Goal: Task Accomplishment & Management: Complete application form

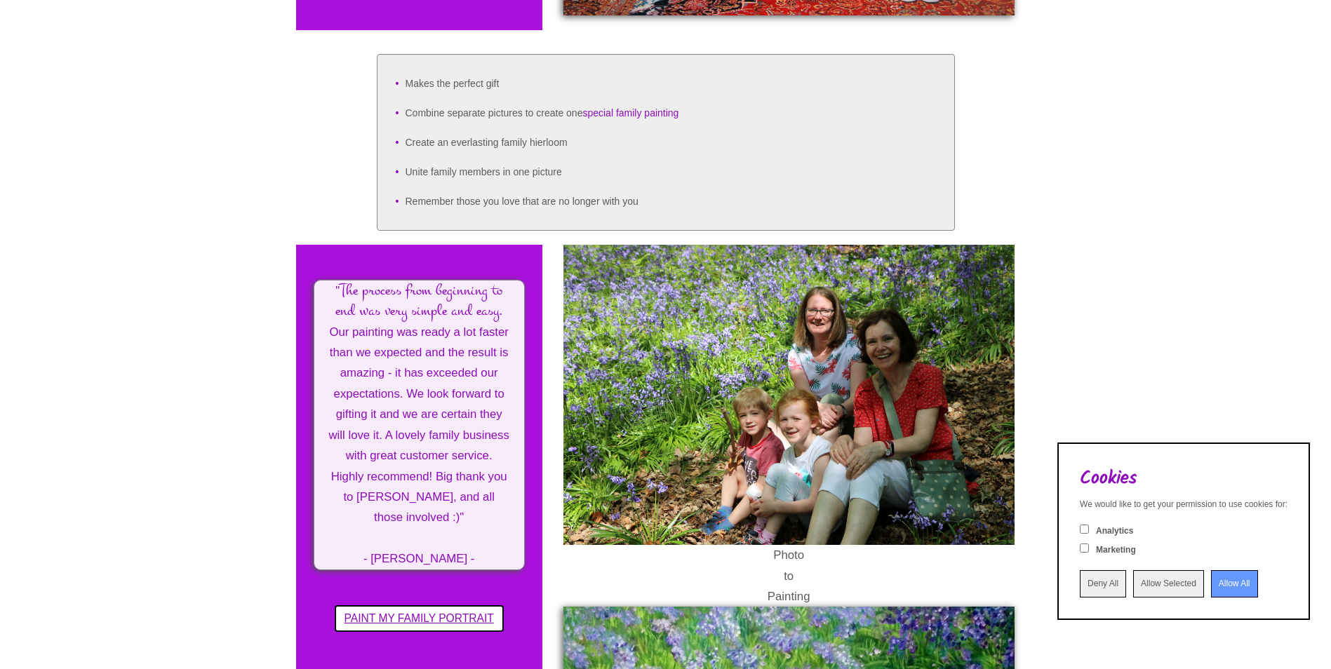
scroll to position [772, 0]
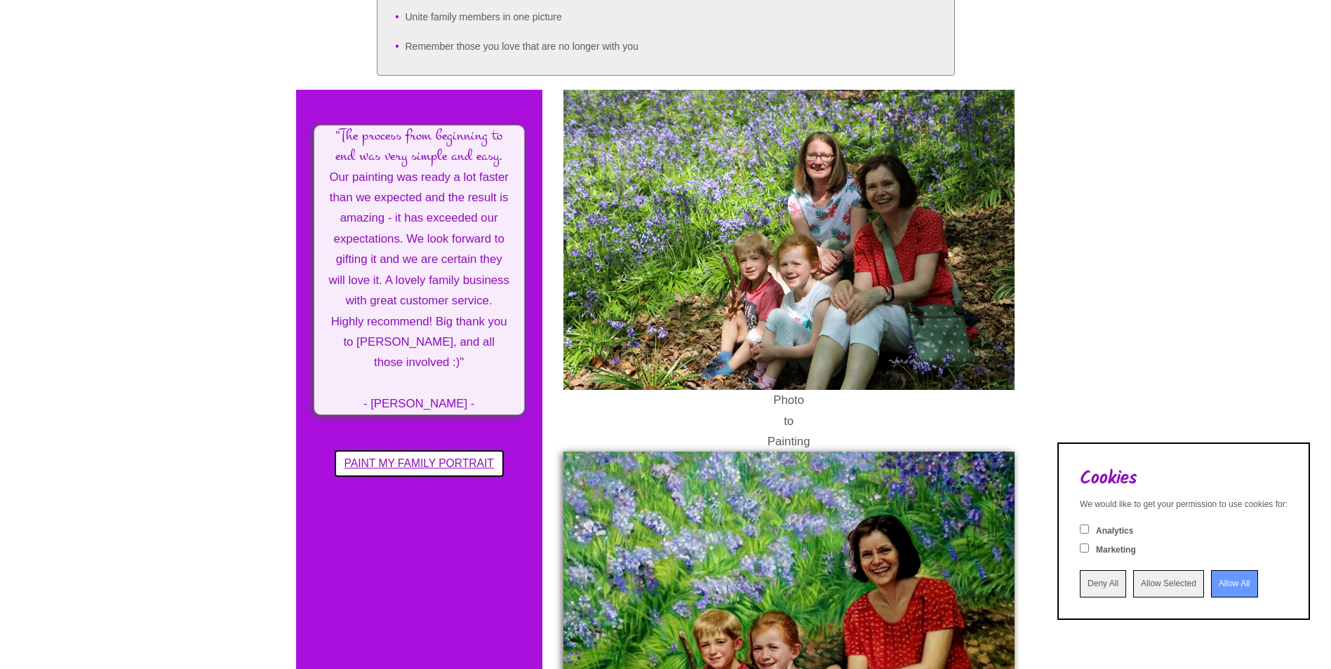
click at [1211, 587] on input "Allow All" at bounding box center [1234, 584] width 47 height 27
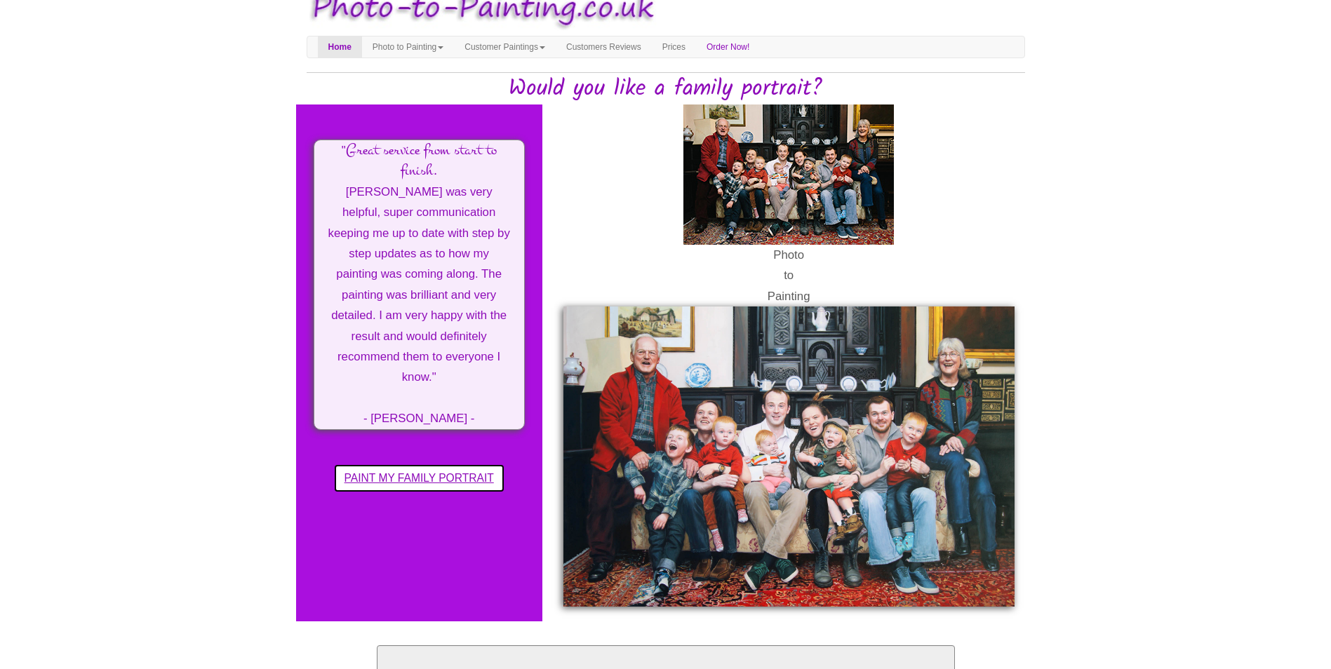
scroll to position [0, 0]
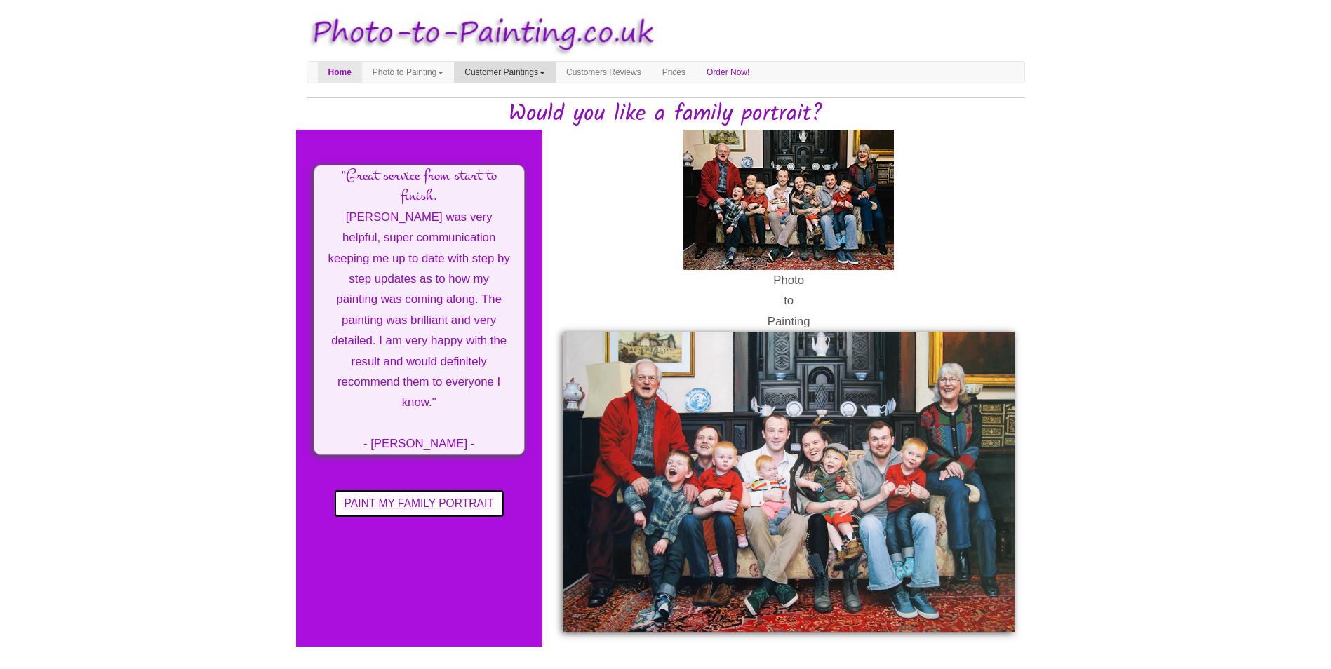
click at [548, 73] on link "Customer Paintings" at bounding box center [505, 72] width 102 height 21
click at [600, 69] on link "Customers Reviews" at bounding box center [604, 72] width 96 height 21
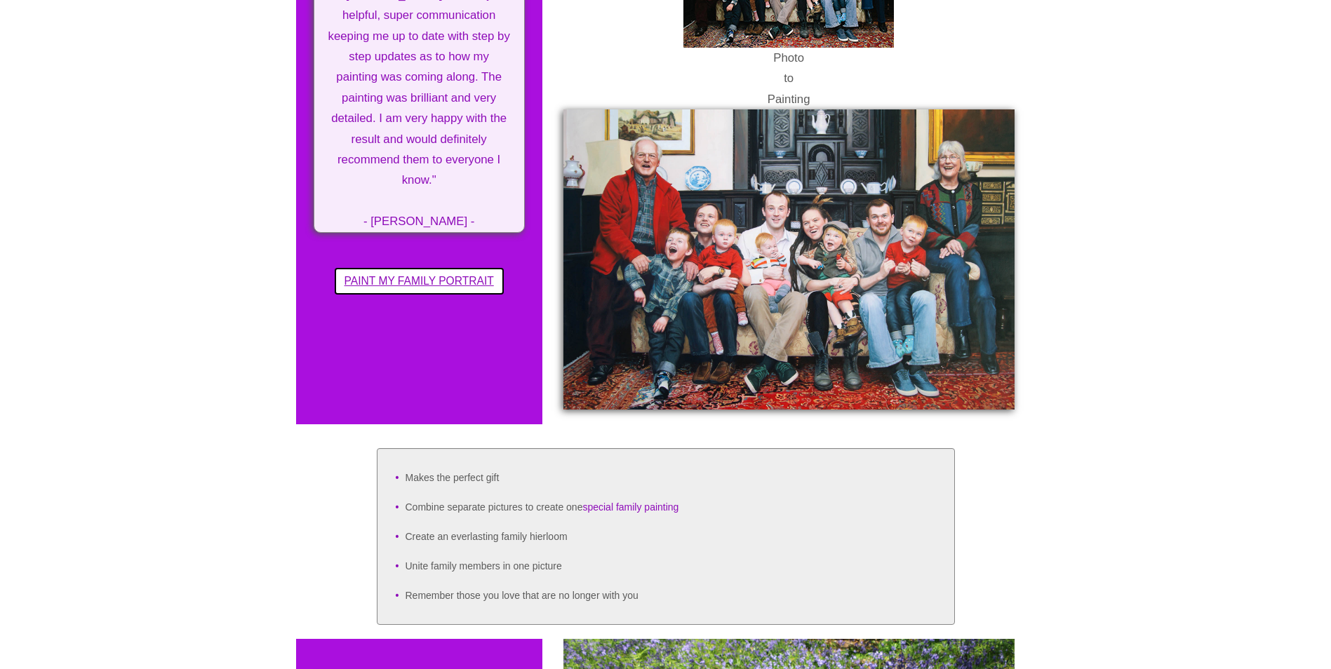
scroll to position [281, 0]
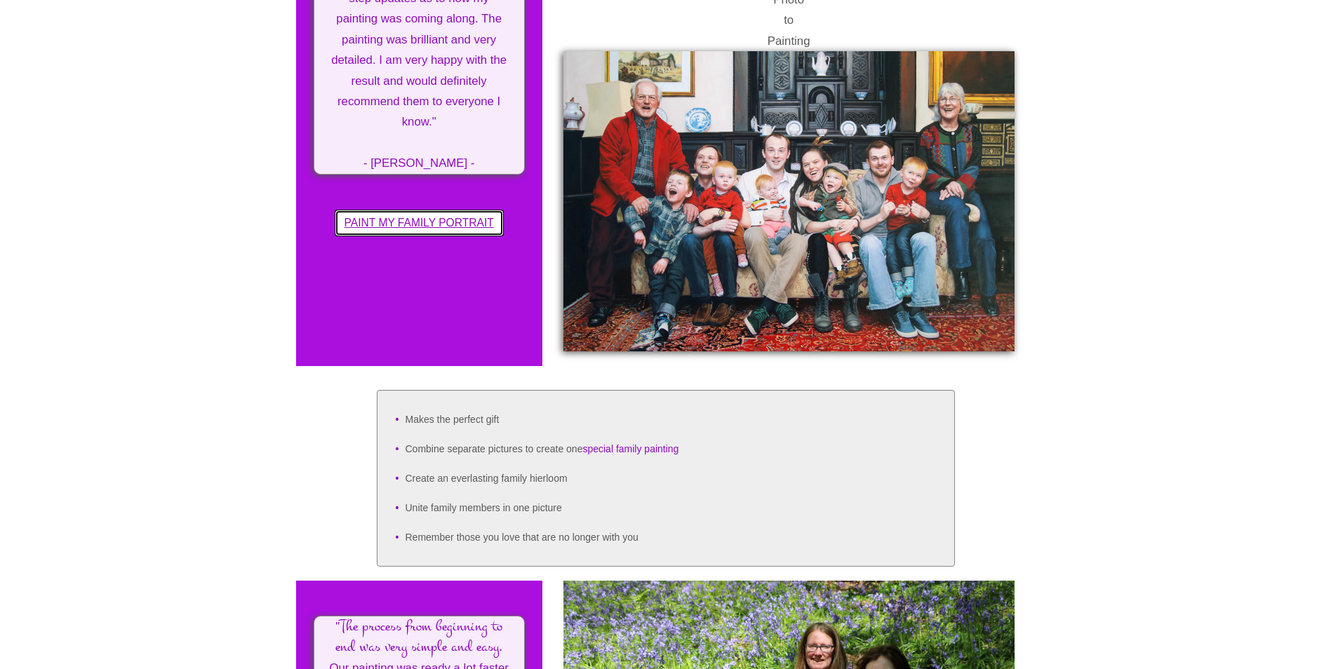
click at [451, 223] on button "PAINT MY FAMILY PORTRAIT" at bounding box center [419, 223] width 169 height 27
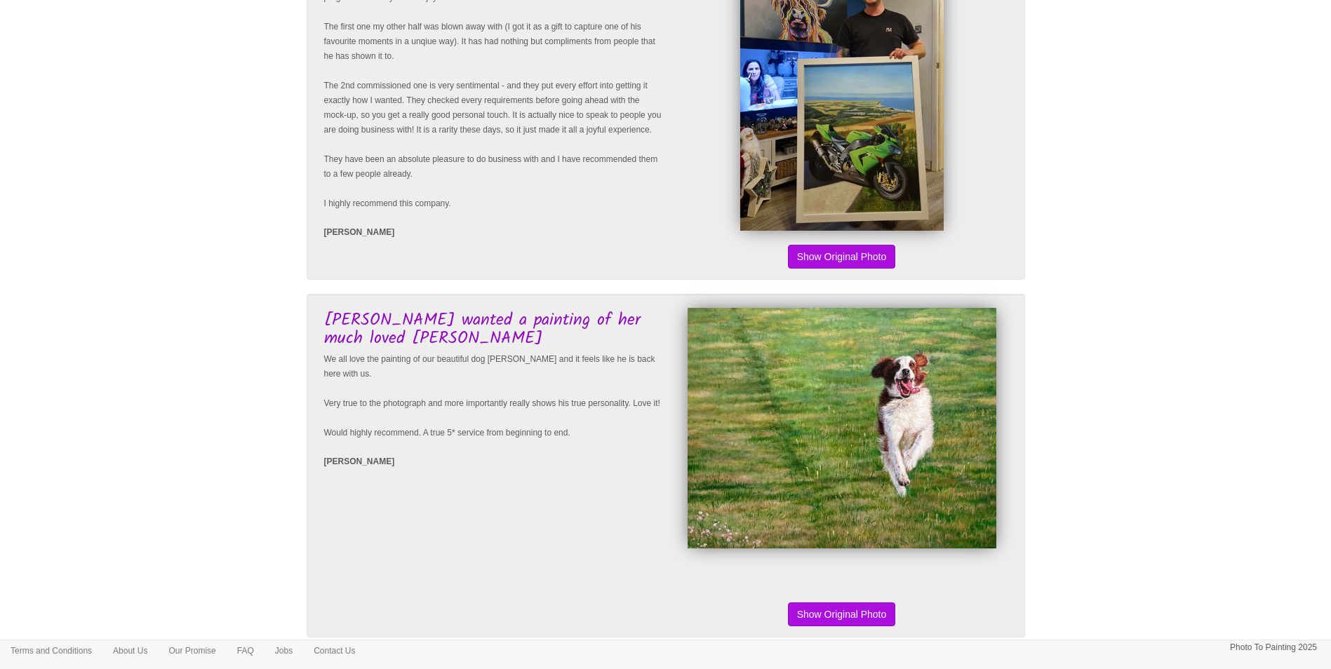
scroll to position [211, 0]
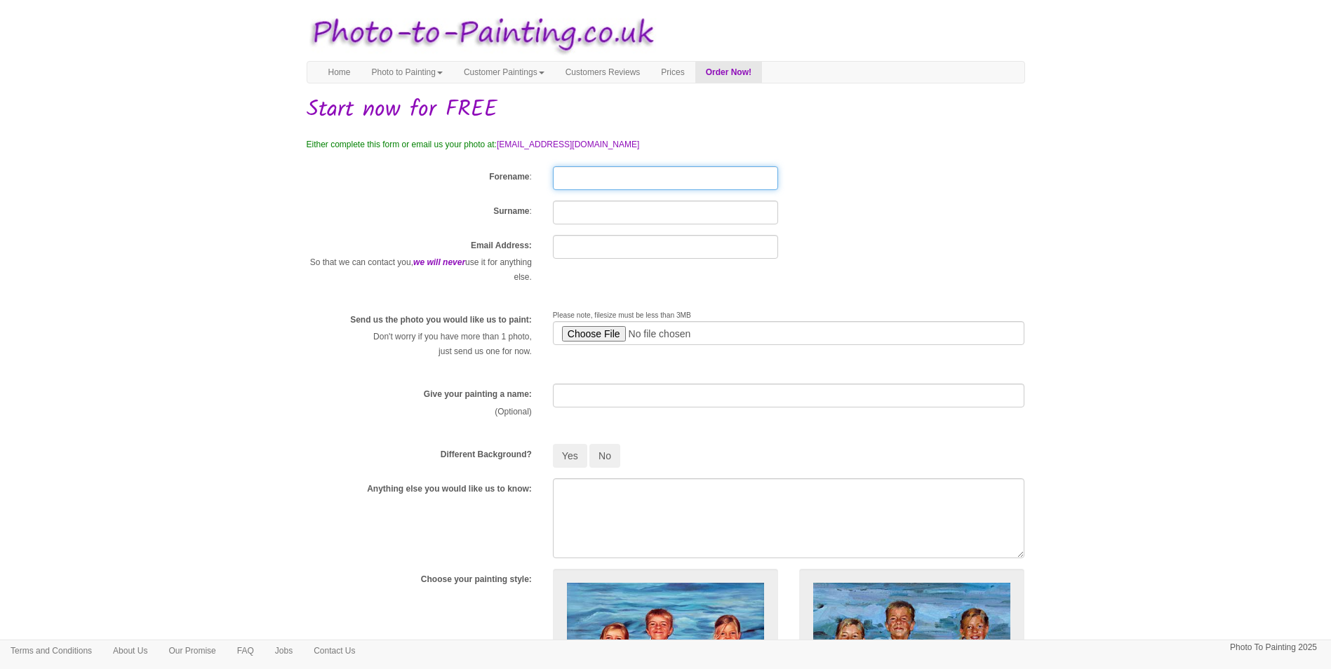
click at [609, 175] on input "Forename" at bounding box center [665, 178] width 225 height 24
type input "barbara"
click at [596, 210] on input "Surname" at bounding box center [665, 213] width 225 height 24
type input "paull"
click at [593, 241] on input "text" at bounding box center [665, 247] width 225 height 24
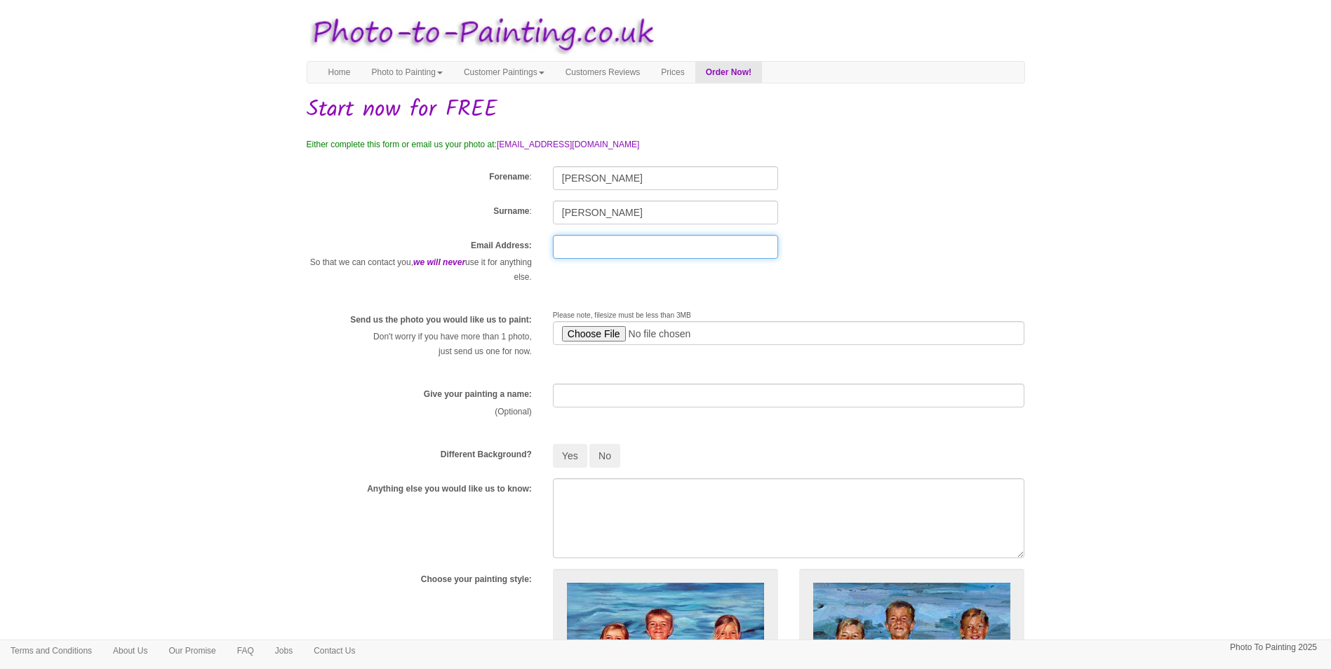
type input "babyblackhorse12345@gmail.com"
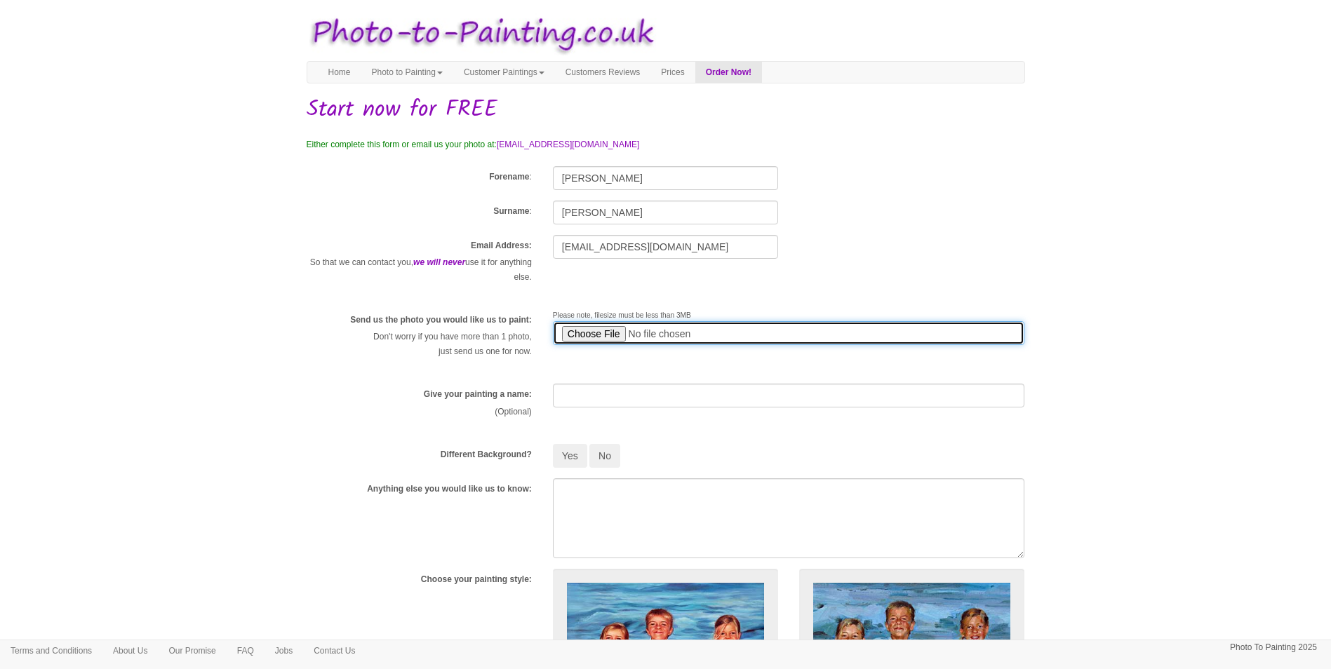
click at [714, 333] on input "file" at bounding box center [789, 333] width 472 height 24
click at [711, 331] on input "file" at bounding box center [789, 333] width 472 height 24
click at [627, 336] on input "file" at bounding box center [789, 333] width 472 height 24
click at [764, 330] on input "file" at bounding box center [789, 333] width 472 height 24
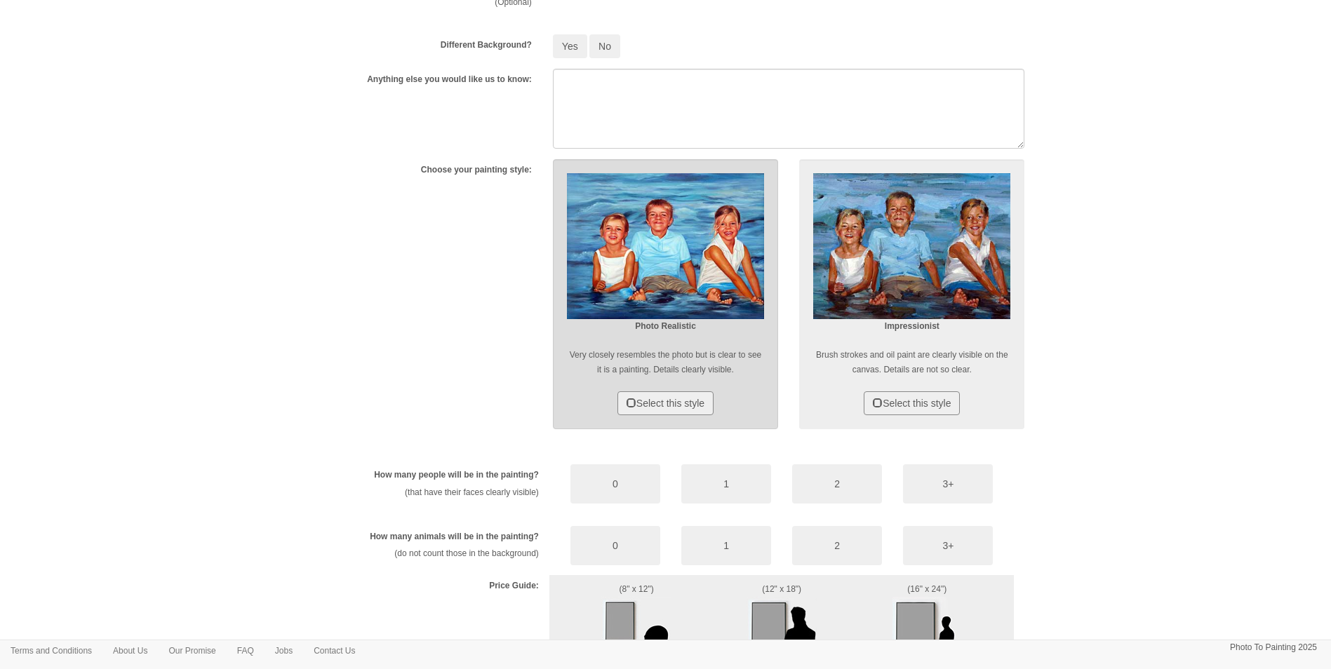
scroll to position [347, 0]
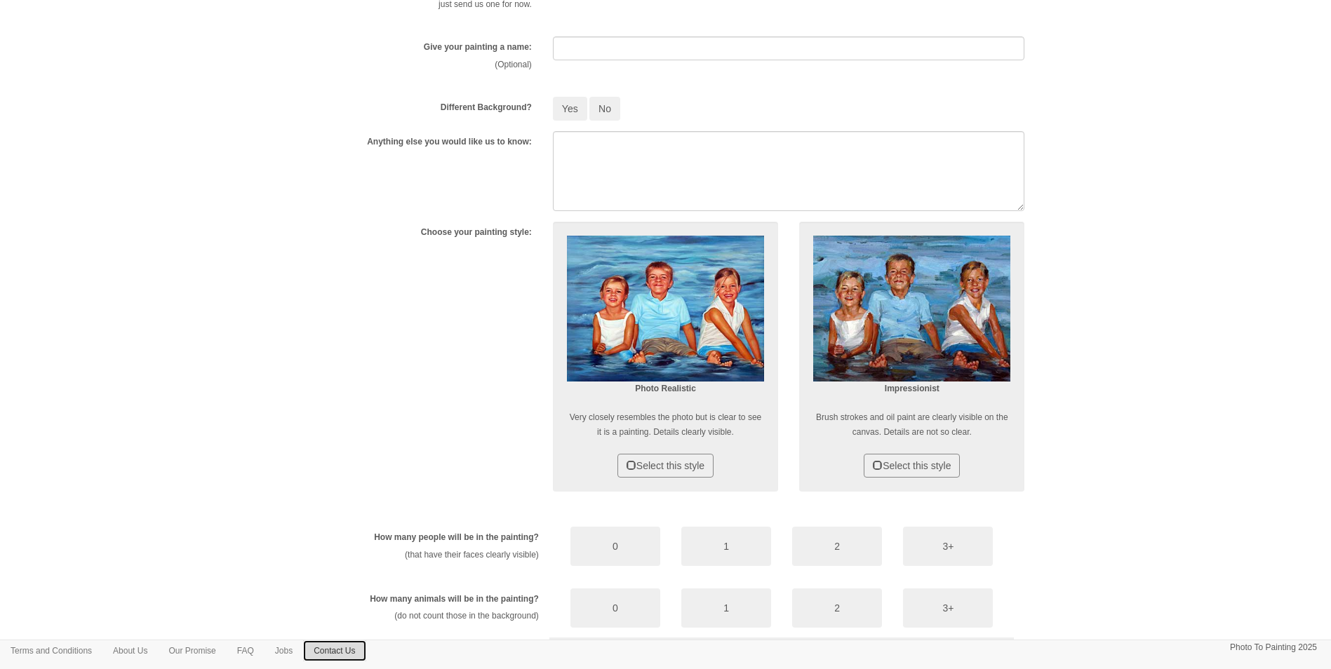
click at [352, 651] on link "Contact Us" at bounding box center [334, 651] width 62 height 21
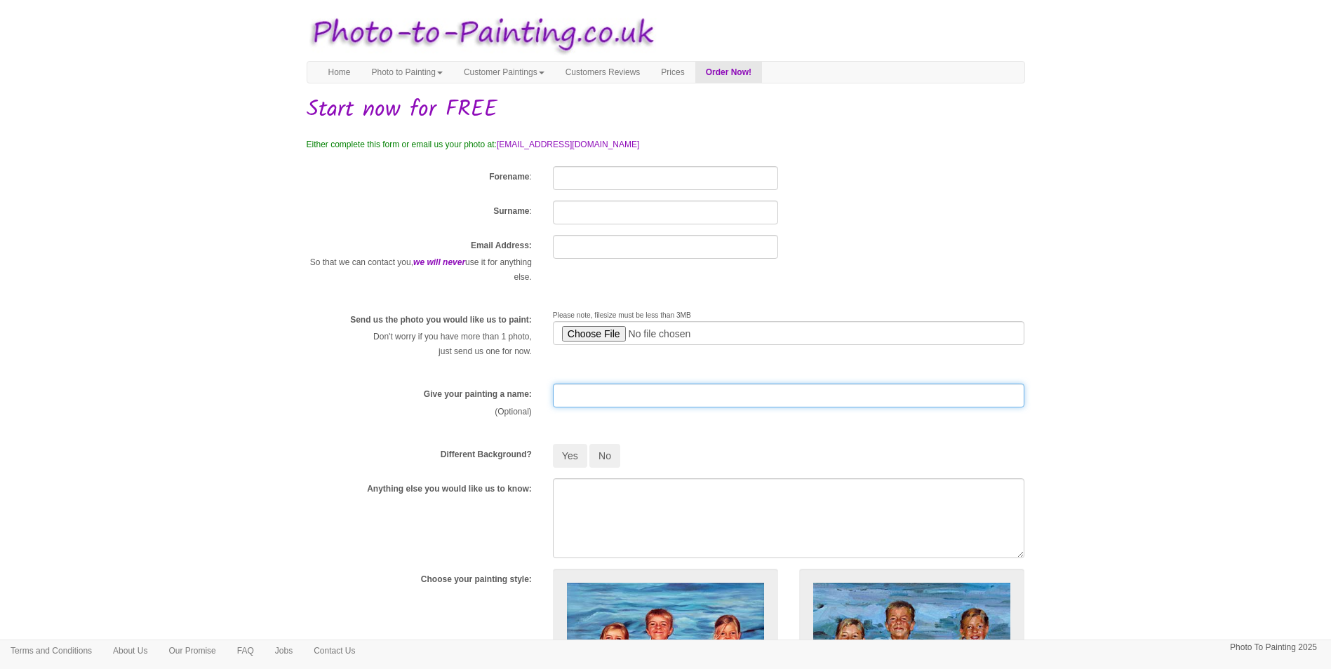
click at [570, 398] on input "text" at bounding box center [789, 396] width 472 height 24
type input "patrica paull"
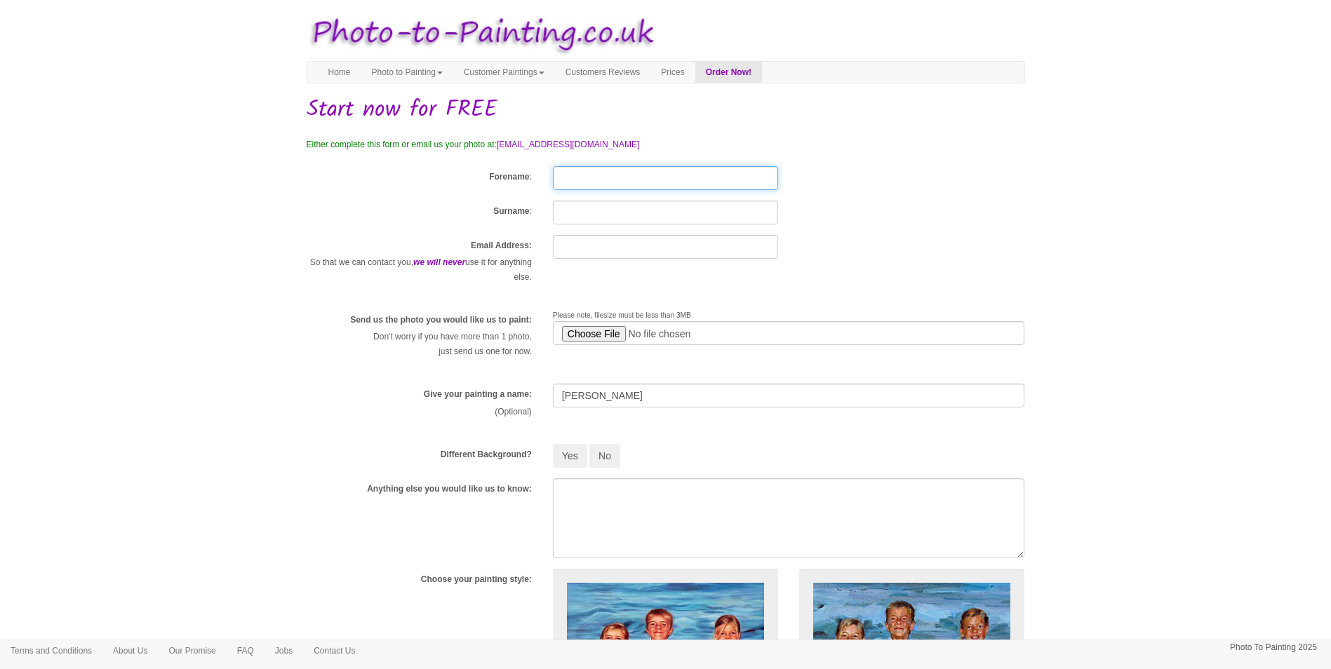
click at [596, 175] on input "Forename" at bounding box center [665, 178] width 225 height 24
type input "barbara"
click at [595, 215] on input "Surname" at bounding box center [665, 213] width 225 height 24
type input "paull"
click at [593, 243] on input "text" at bounding box center [665, 247] width 225 height 24
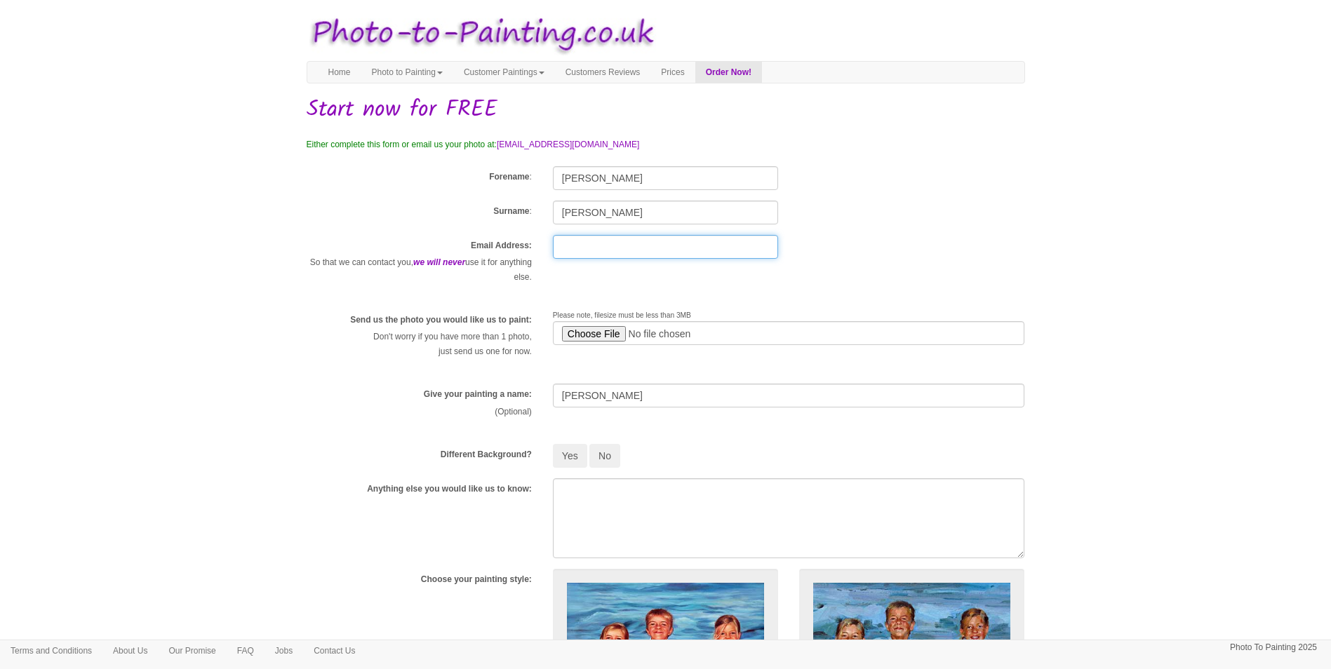
type input "babyblackhorse12345@gmail.com"
click at [605, 455] on button "No" at bounding box center [604, 456] width 31 height 24
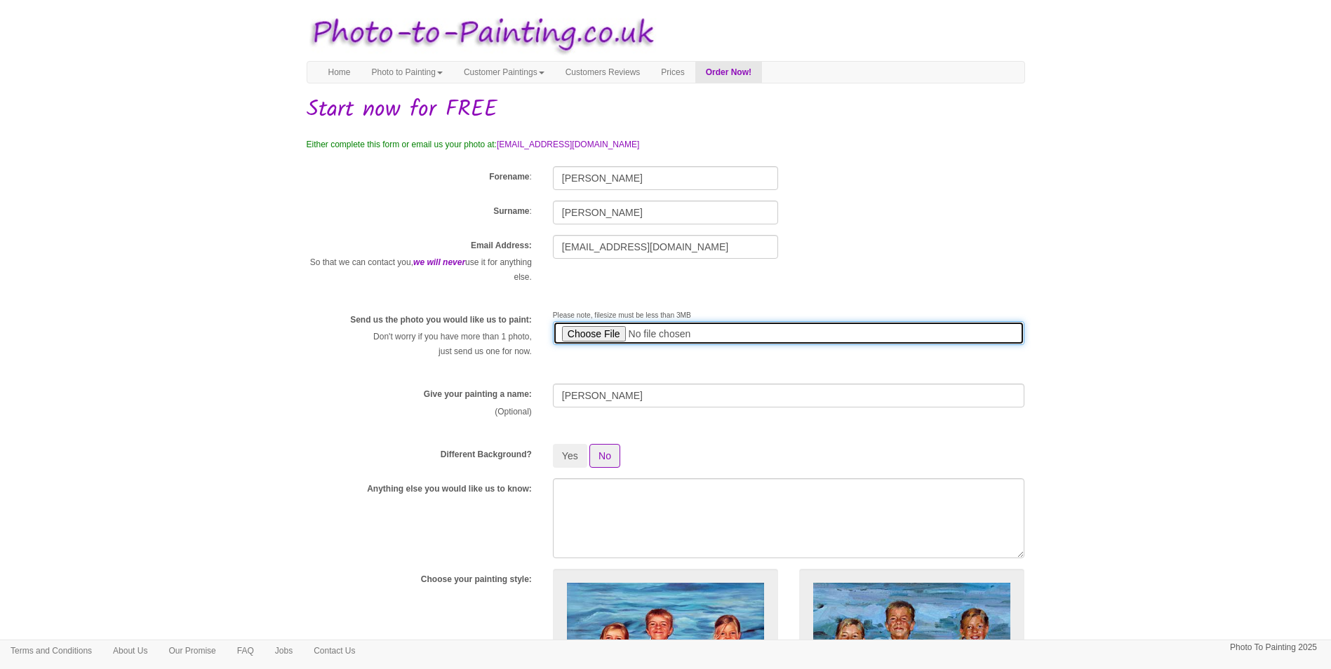
click at [712, 330] on input "file" at bounding box center [789, 333] width 472 height 24
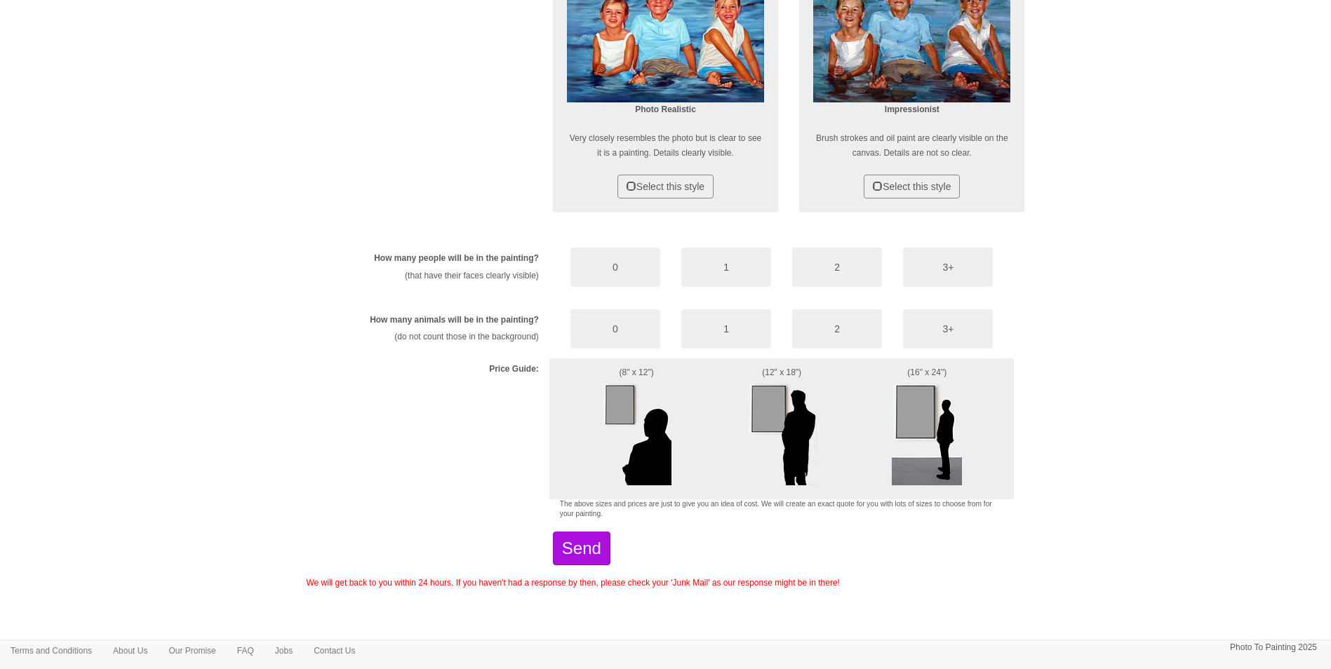
scroll to position [628, 0]
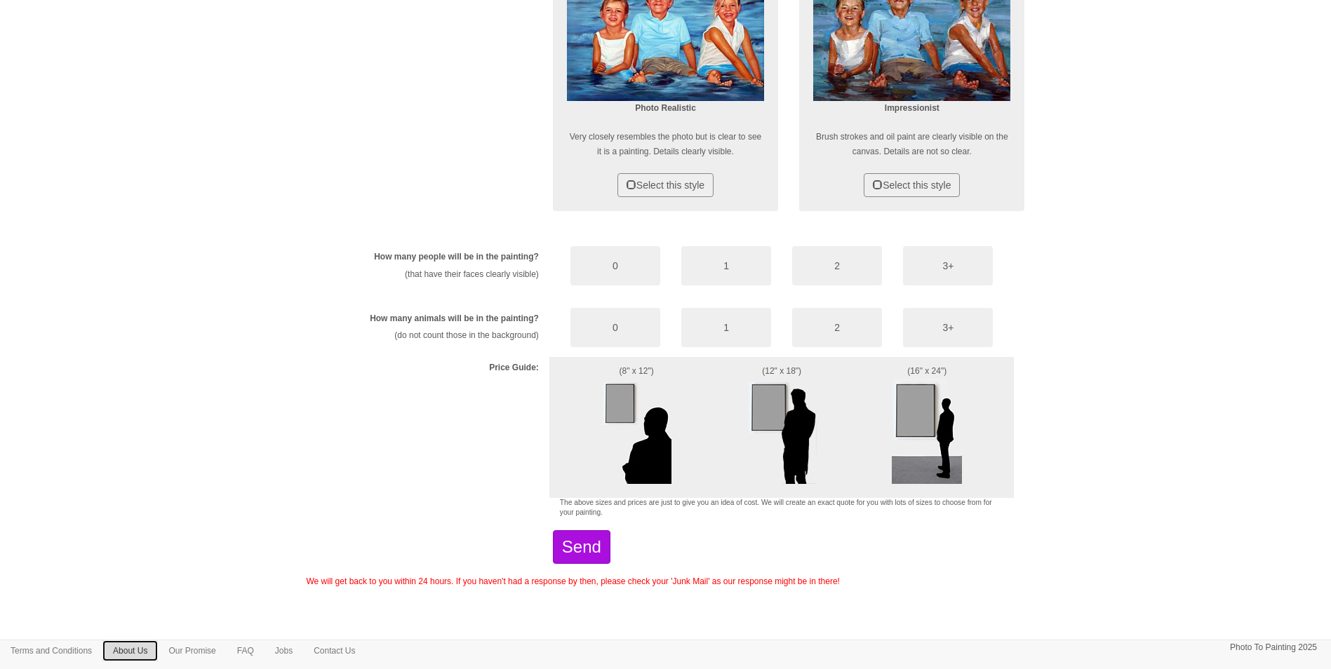
click at [158, 653] on link "About Us" at bounding box center [129, 651] width 55 height 21
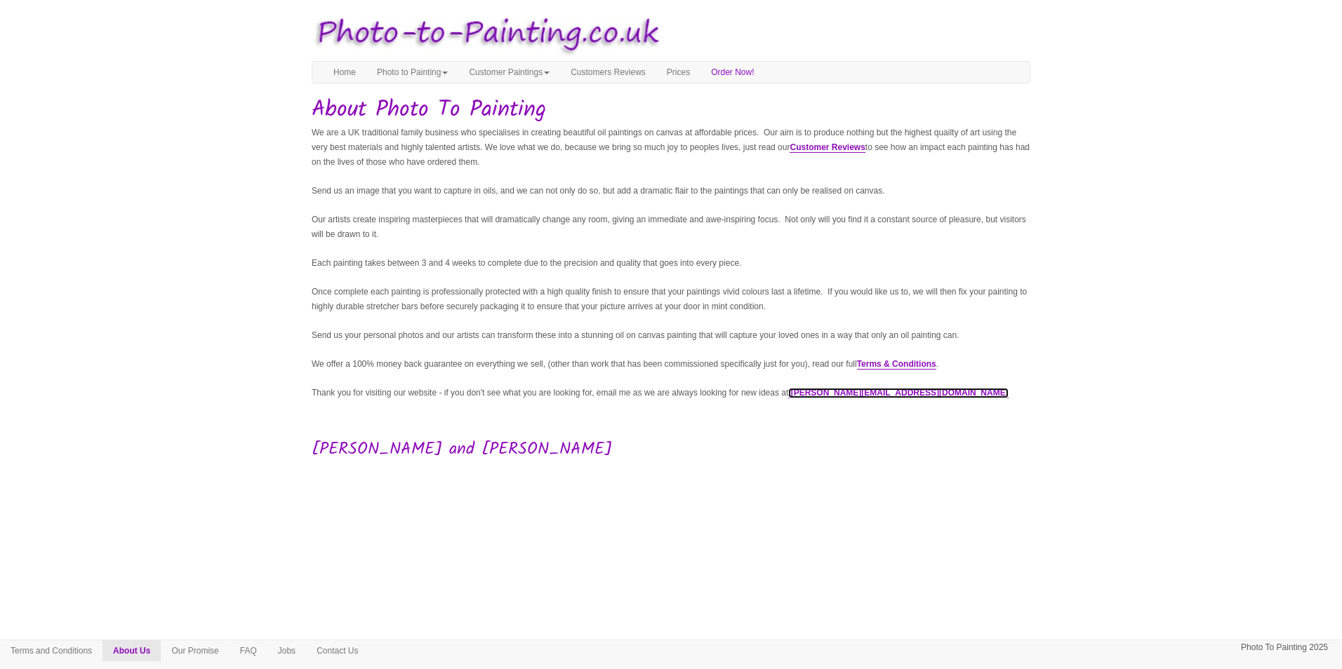
click at [915, 399] on link "sarah@photo-to-painting.co.uk" at bounding box center [898, 393] width 220 height 11
click at [358, 654] on link "Contact Us" at bounding box center [337, 651] width 62 height 21
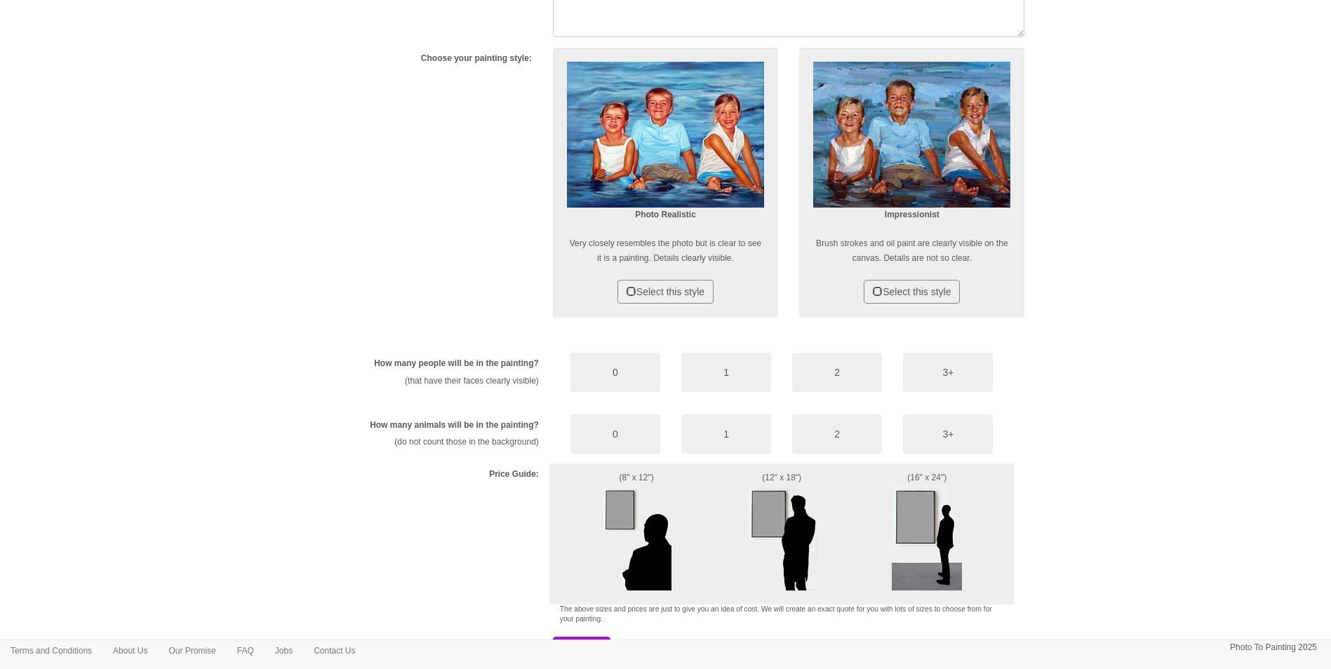
scroll to position [628, 0]
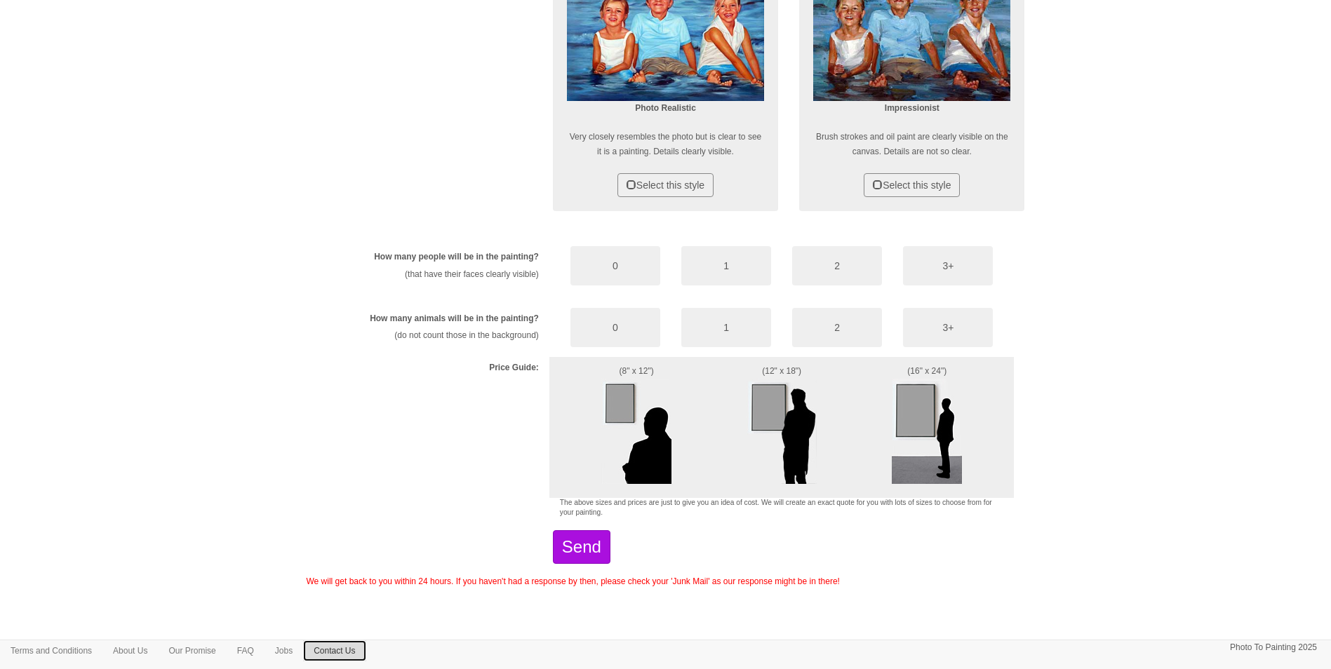
click at [359, 655] on link "Contact Us" at bounding box center [334, 651] width 62 height 21
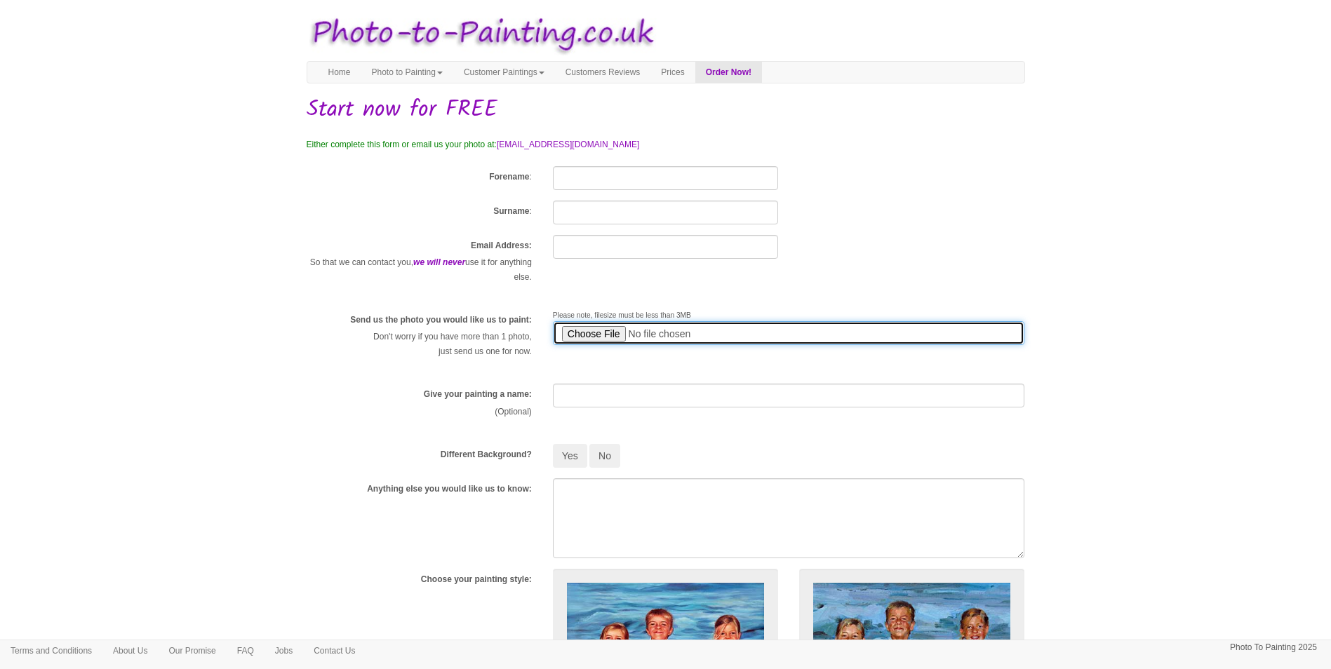
click at [752, 331] on input "file" at bounding box center [789, 333] width 472 height 24
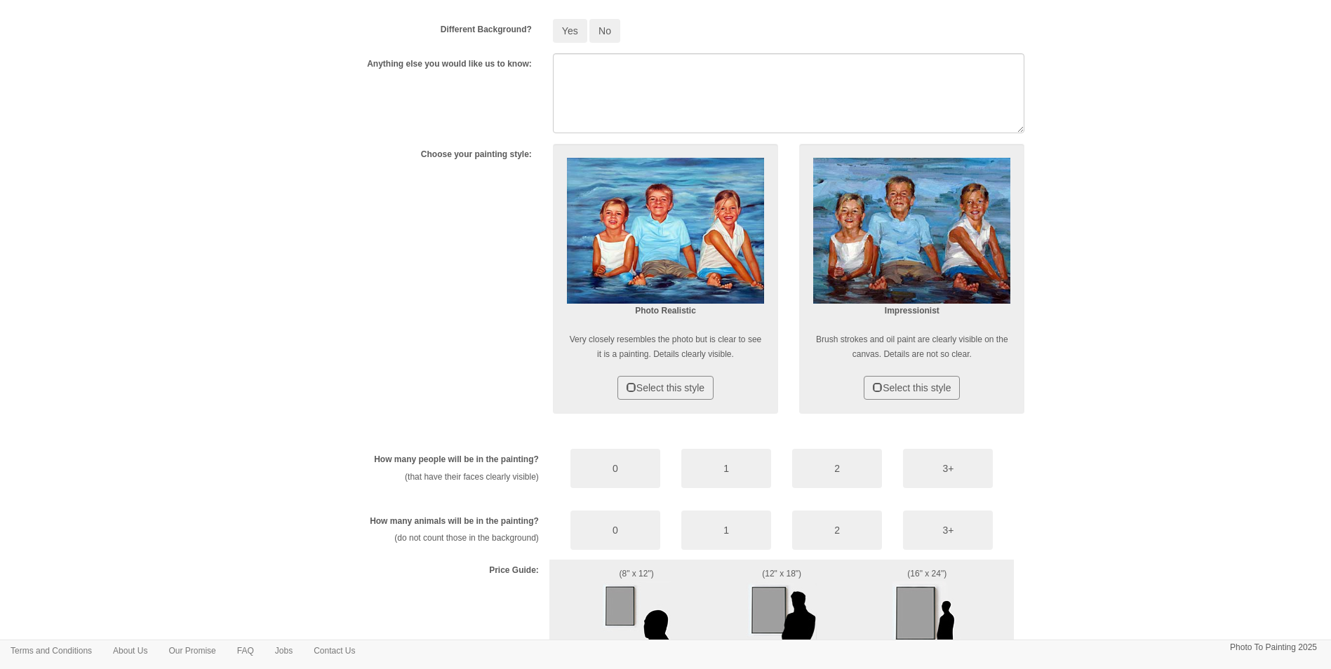
scroll to position [491, 0]
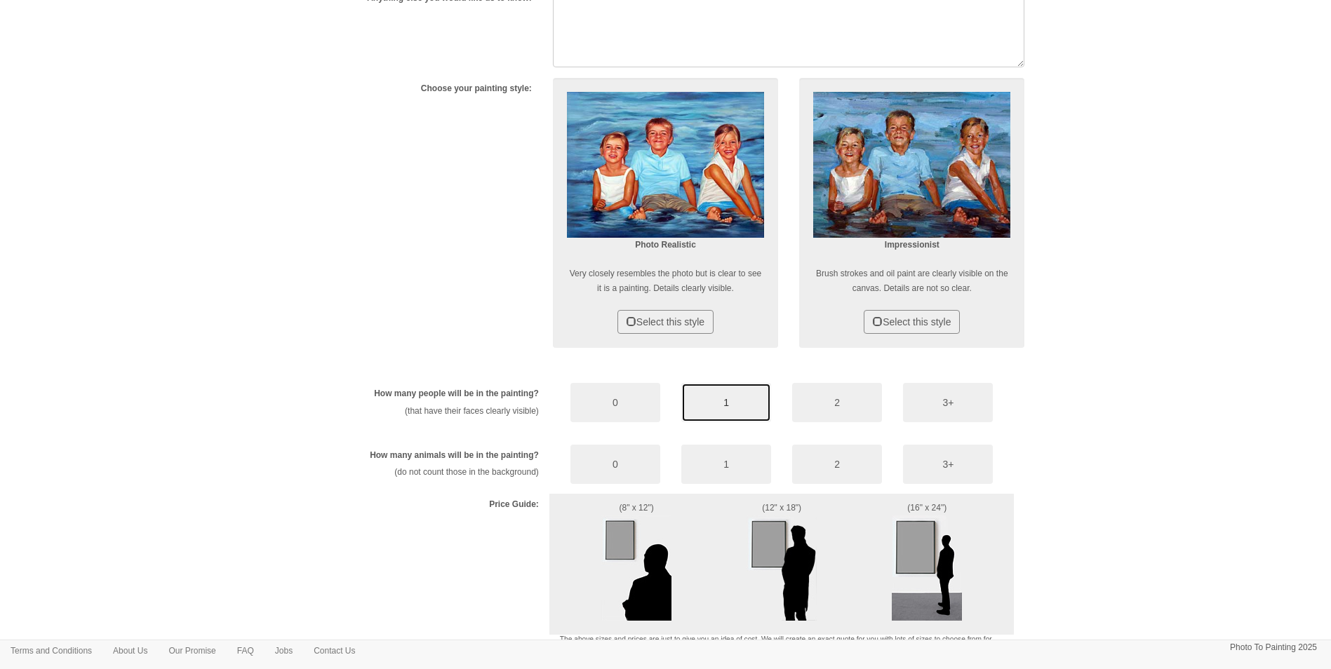
click at [715, 412] on button "1" at bounding box center [726, 402] width 90 height 39
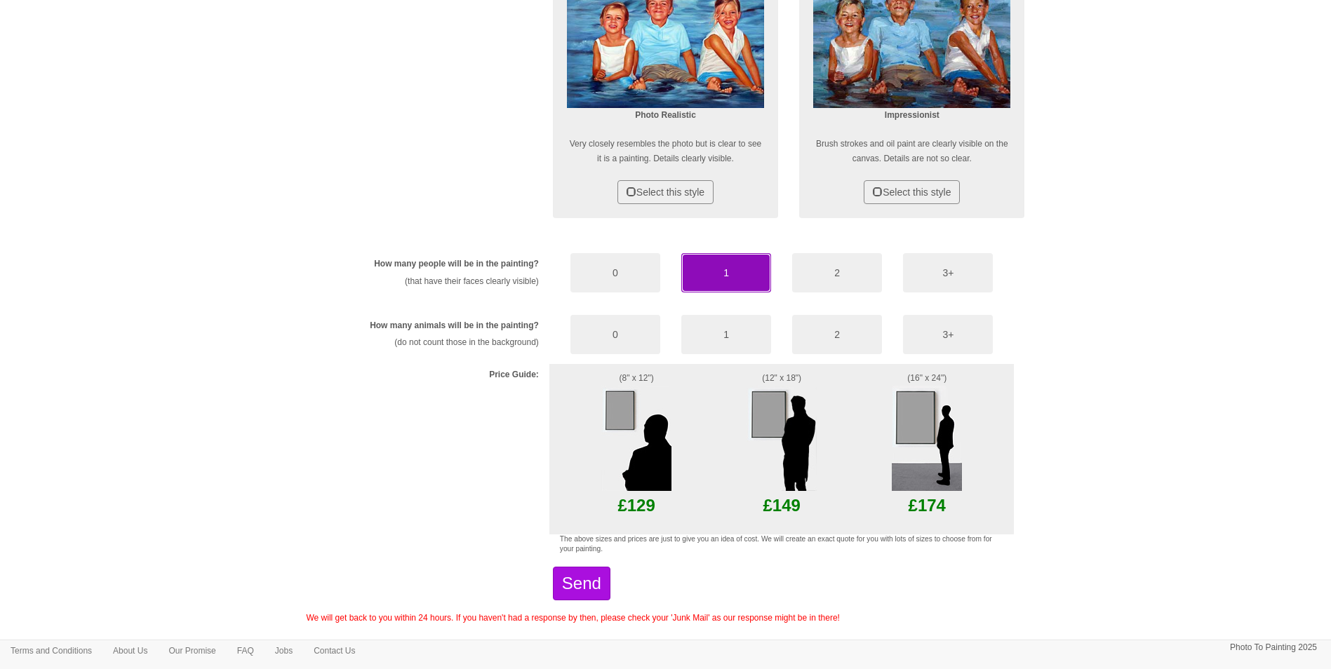
scroll to position [658, 0]
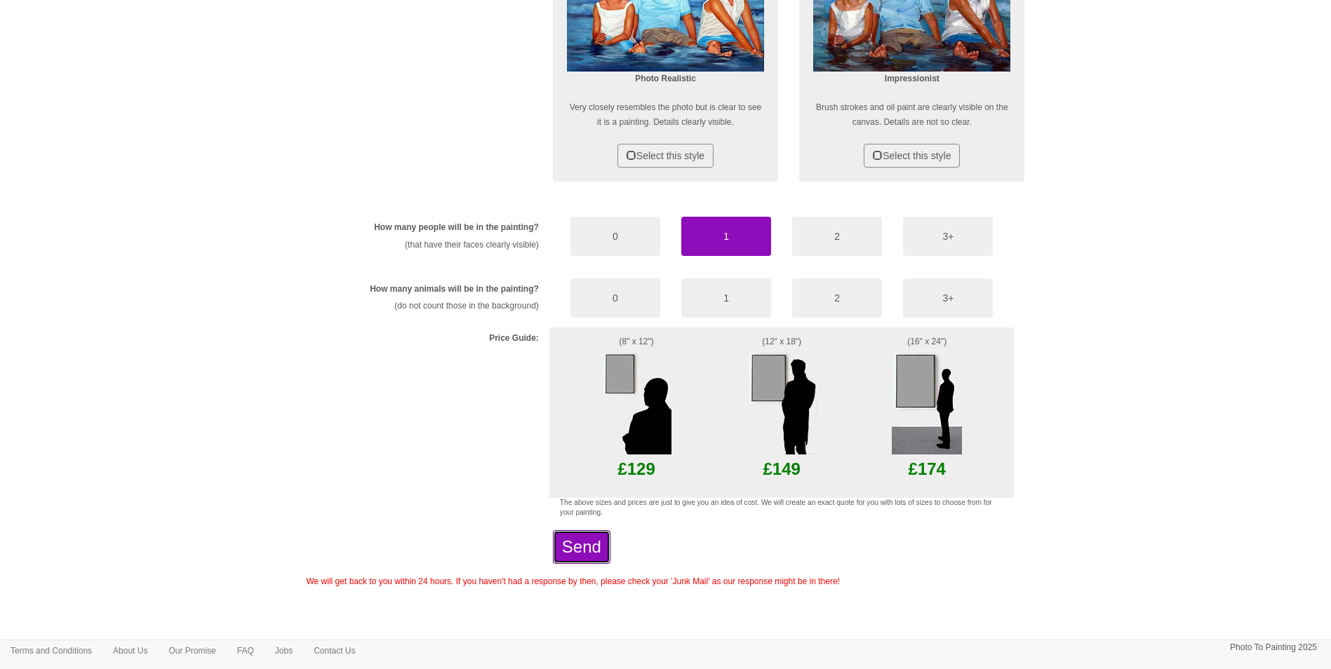
click at [590, 563] on button "Send" at bounding box center [582, 548] width 58 height 34
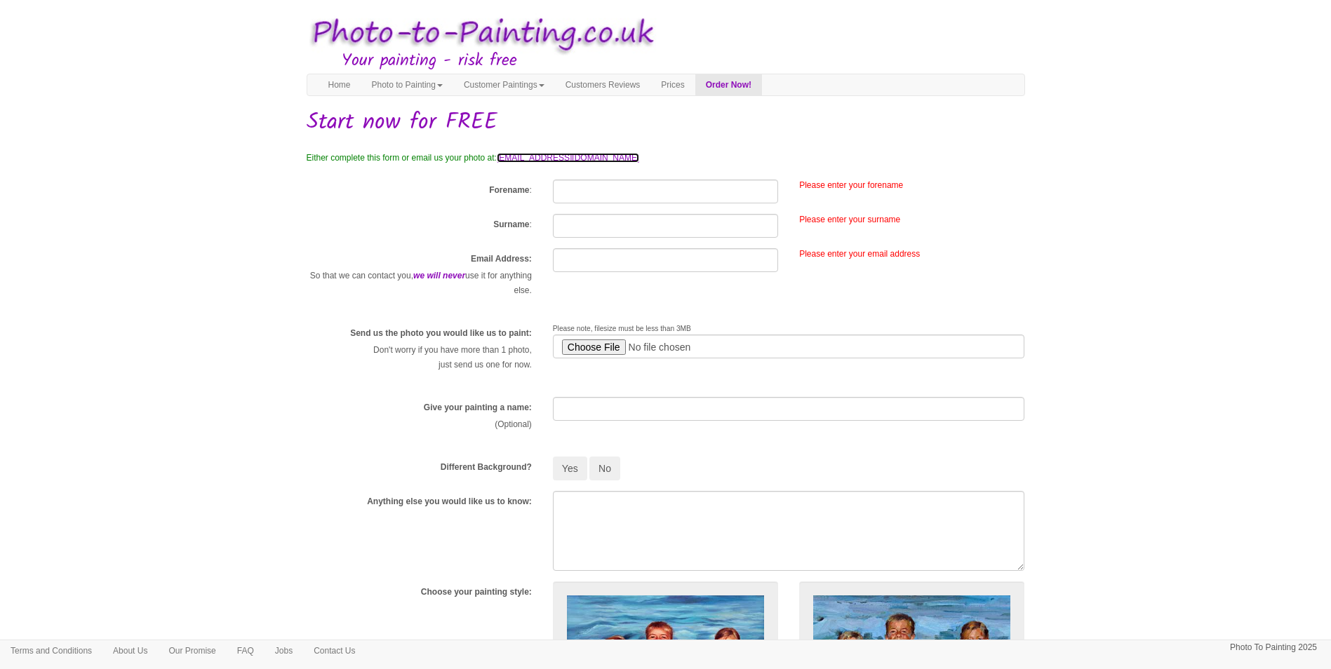
click at [561, 156] on link "[EMAIL_ADDRESS][DOMAIN_NAME]" at bounding box center [568, 158] width 142 height 10
click at [574, 159] on link "[EMAIL_ADDRESS][DOMAIN_NAME]" at bounding box center [568, 158] width 142 height 10
click at [639, 159] on link "[EMAIL_ADDRESS][DOMAIN_NAME]" at bounding box center [568, 158] width 142 height 10
click at [647, 194] on input "Forename" at bounding box center [665, 192] width 225 height 24
type input "barbara"
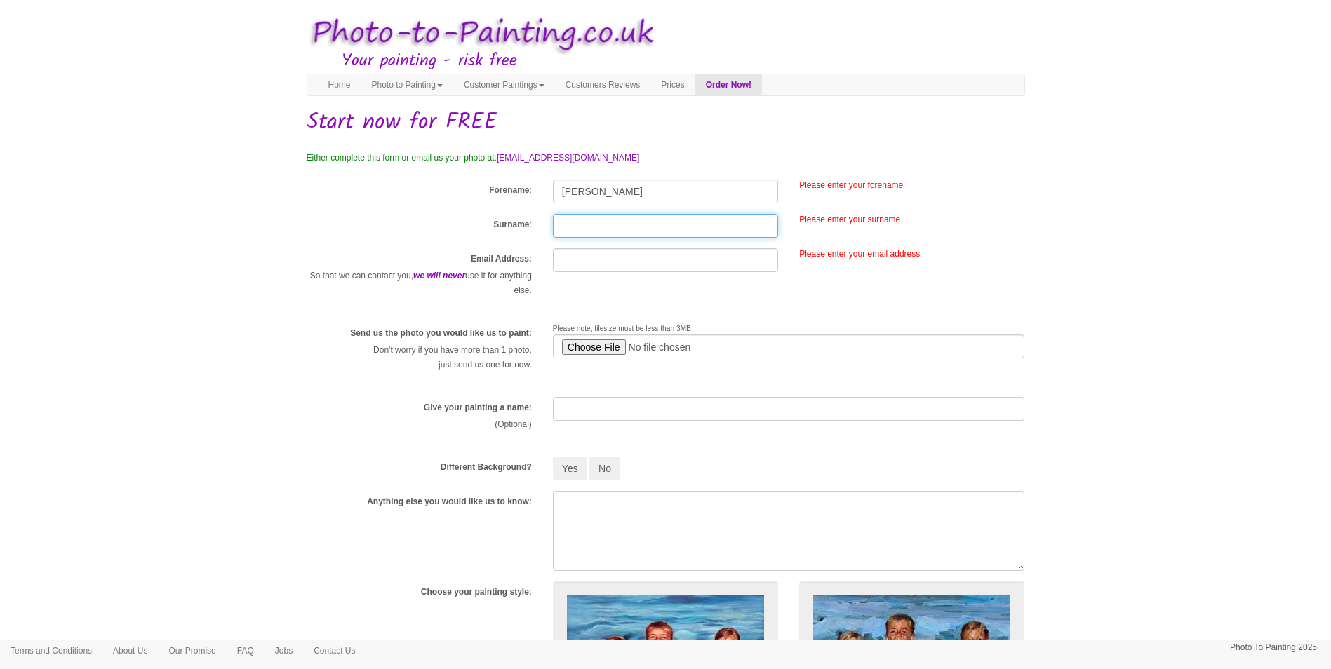
click at [629, 225] on input "Surname" at bounding box center [665, 226] width 225 height 24
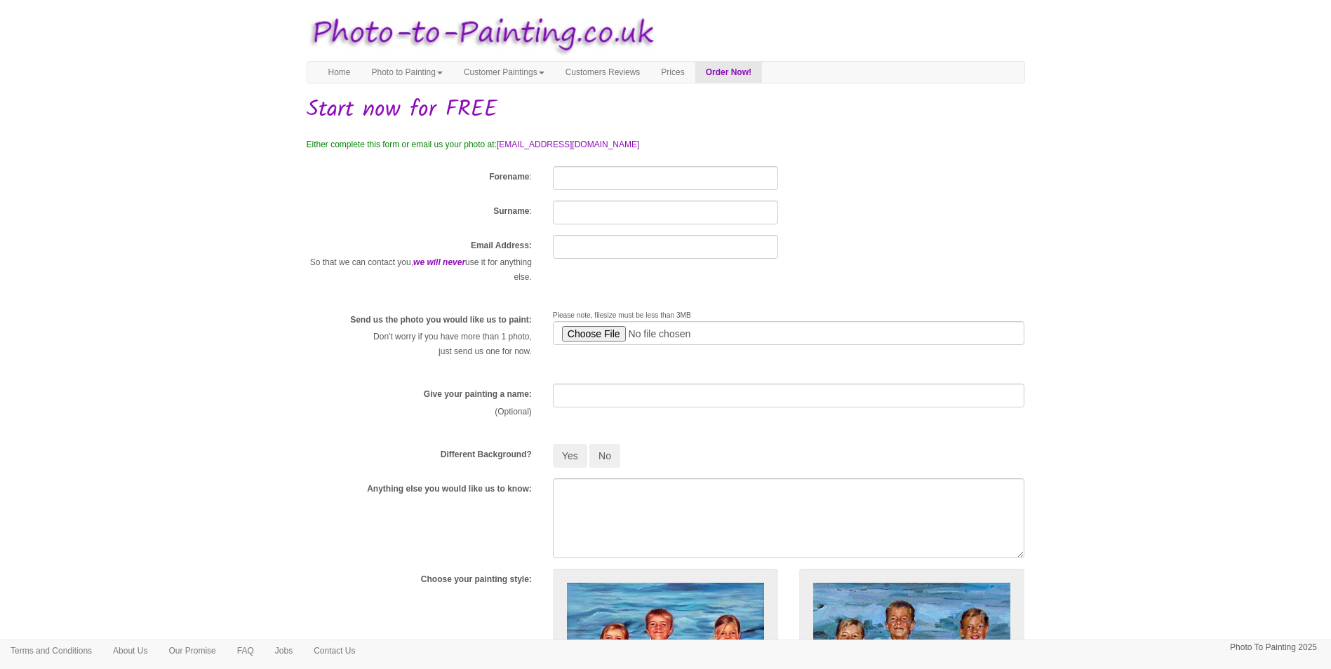
scroll to position [602, 0]
